Goal: Transaction & Acquisition: Purchase product/service

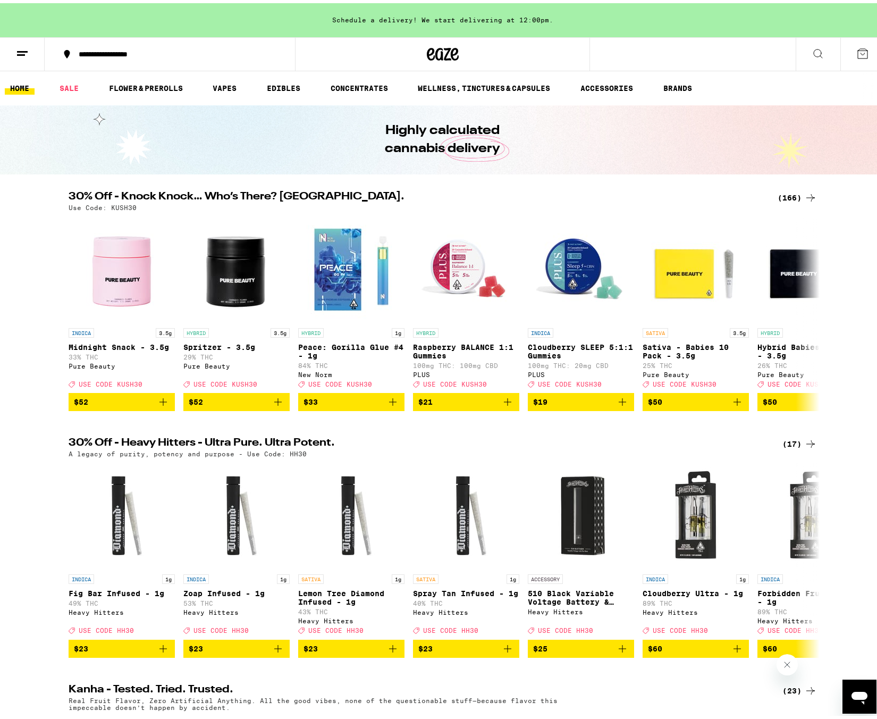
click at [808, 196] on icon at bounding box center [811, 194] width 9 height 7
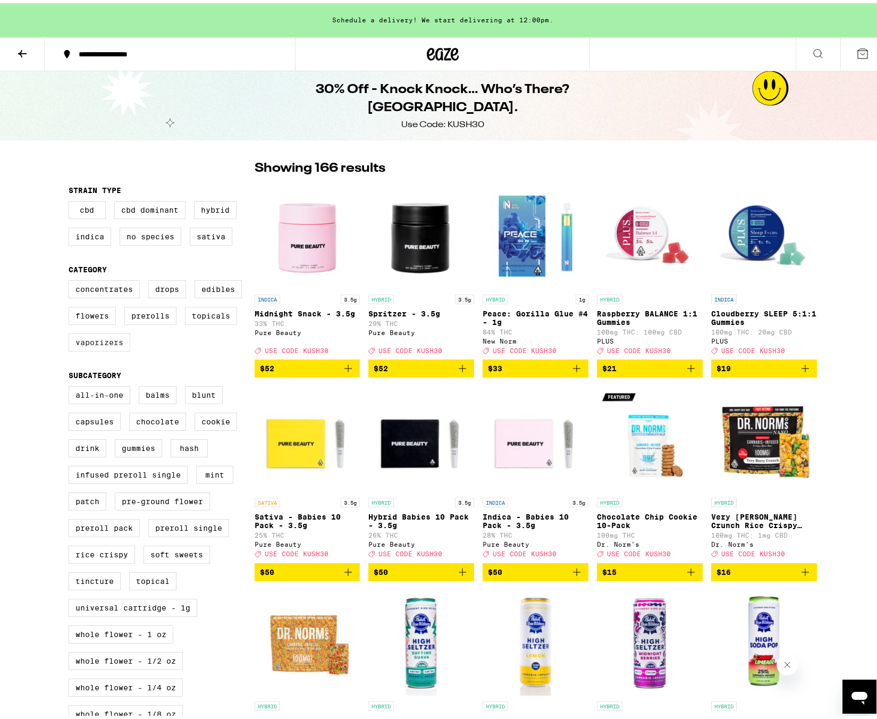
click at [108, 348] on label "Vaporizers" at bounding box center [100, 339] width 62 height 18
click at [71, 279] on input "Vaporizers" at bounding box center [71, 279] width 1 height 1
checkbox input "true"
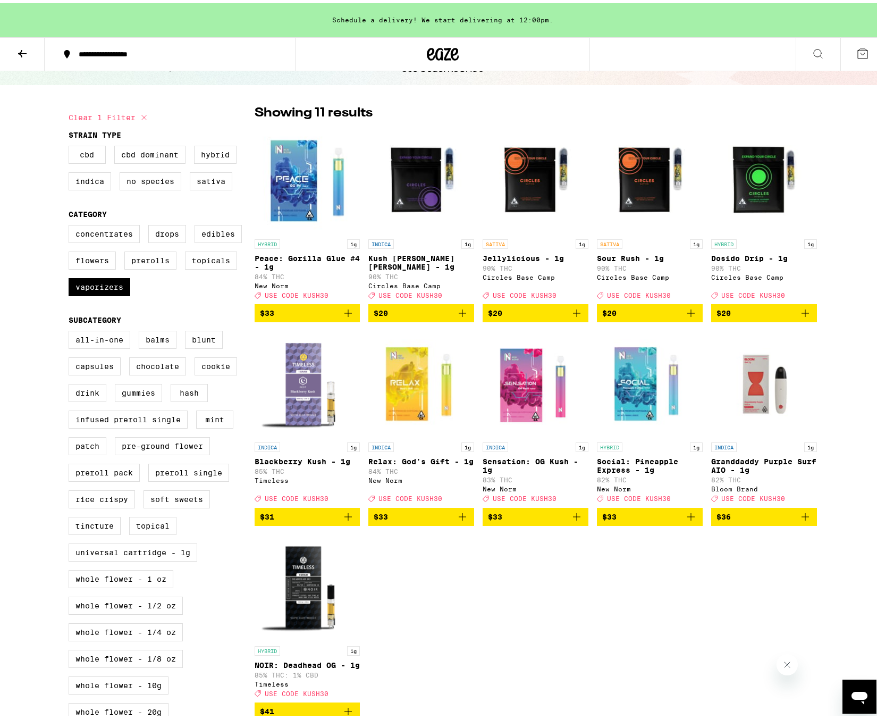
scroll to position [106, 0]
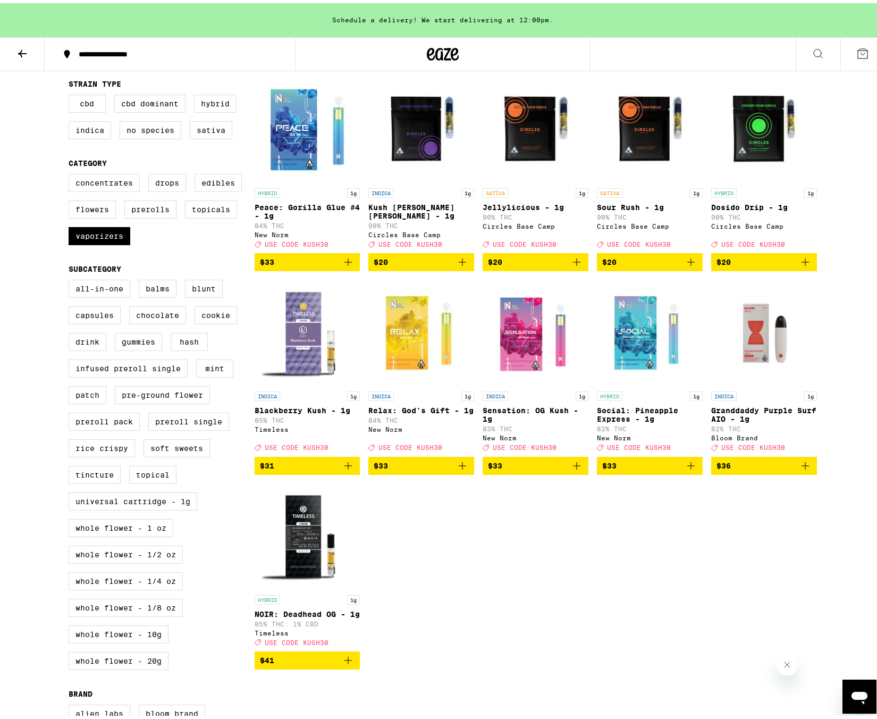
click at [284, 134] on img "Open page for Peace: Gorilla Glue #4 - 1g from New Norm" at bounding box center [308, 126] width 106 height 106
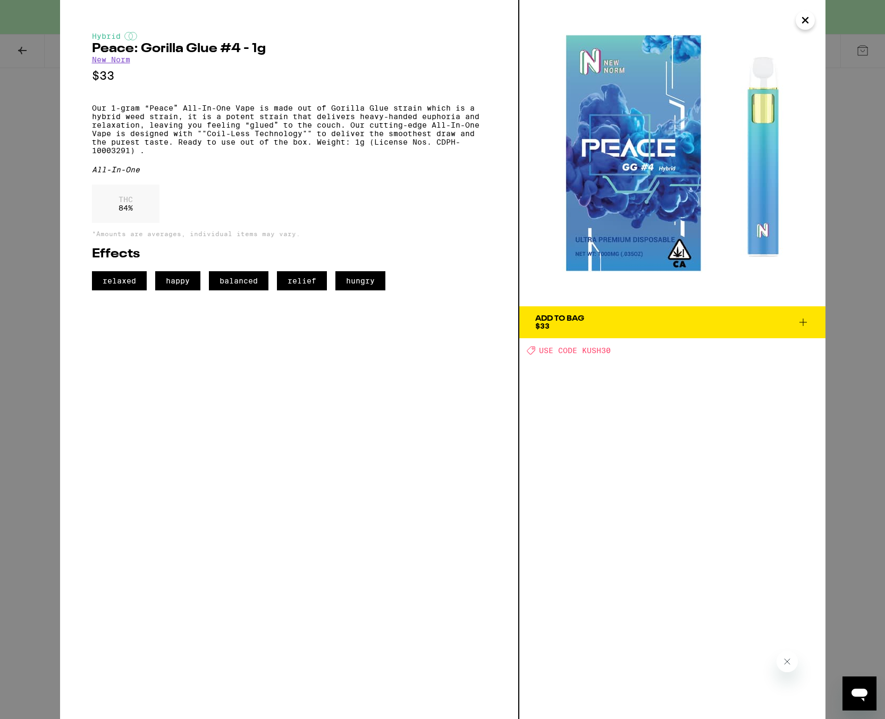
click at [811, 26] on icon "Close" at bounding box center [805, 20] width 13 height 16
